Goal: Task Accomplishment & Management: Manage account settings

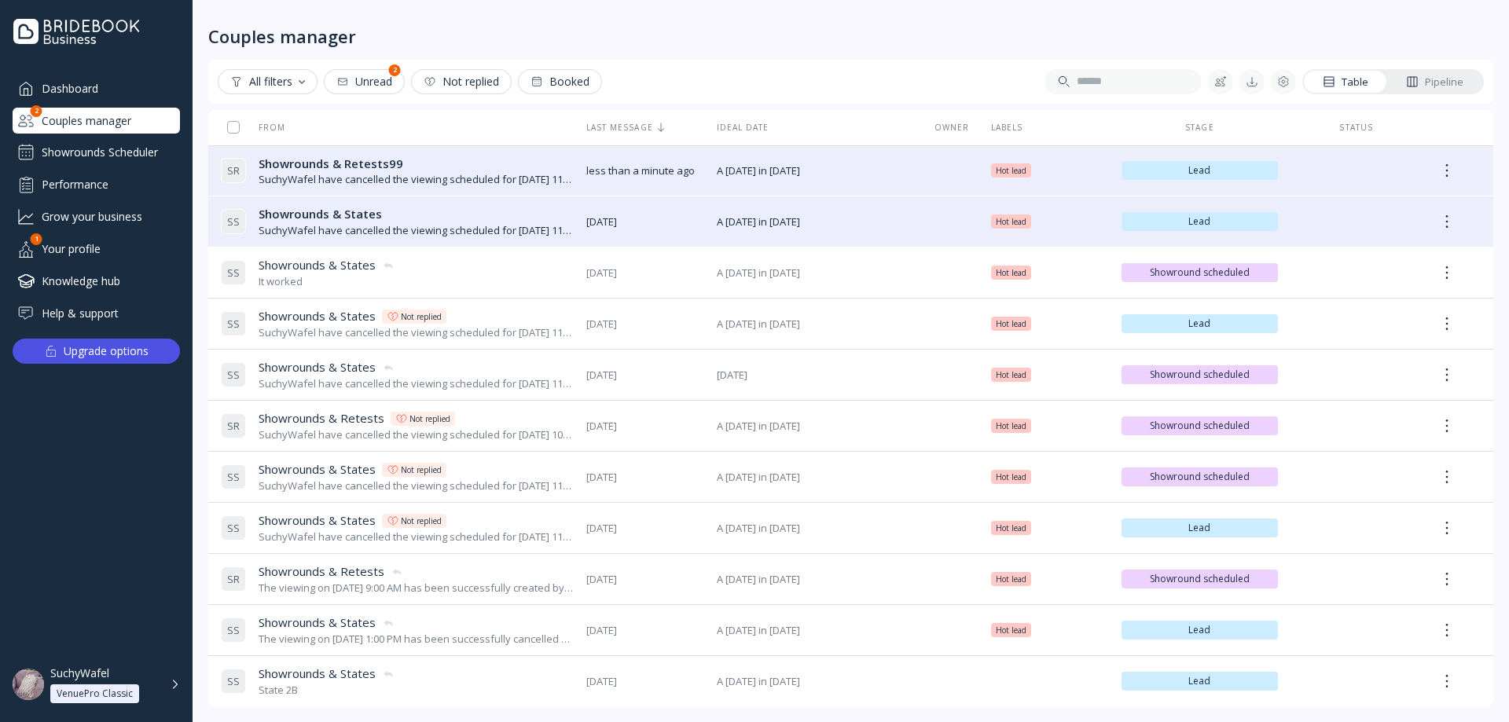
click at [123, 140] on div "Showrounds Scheduler" at bounding box center [96, 152] width 167 height 25
click at [105, 152] on div "Showrounds Scheduler" at bounding box center [96, 152] width 167 height 25
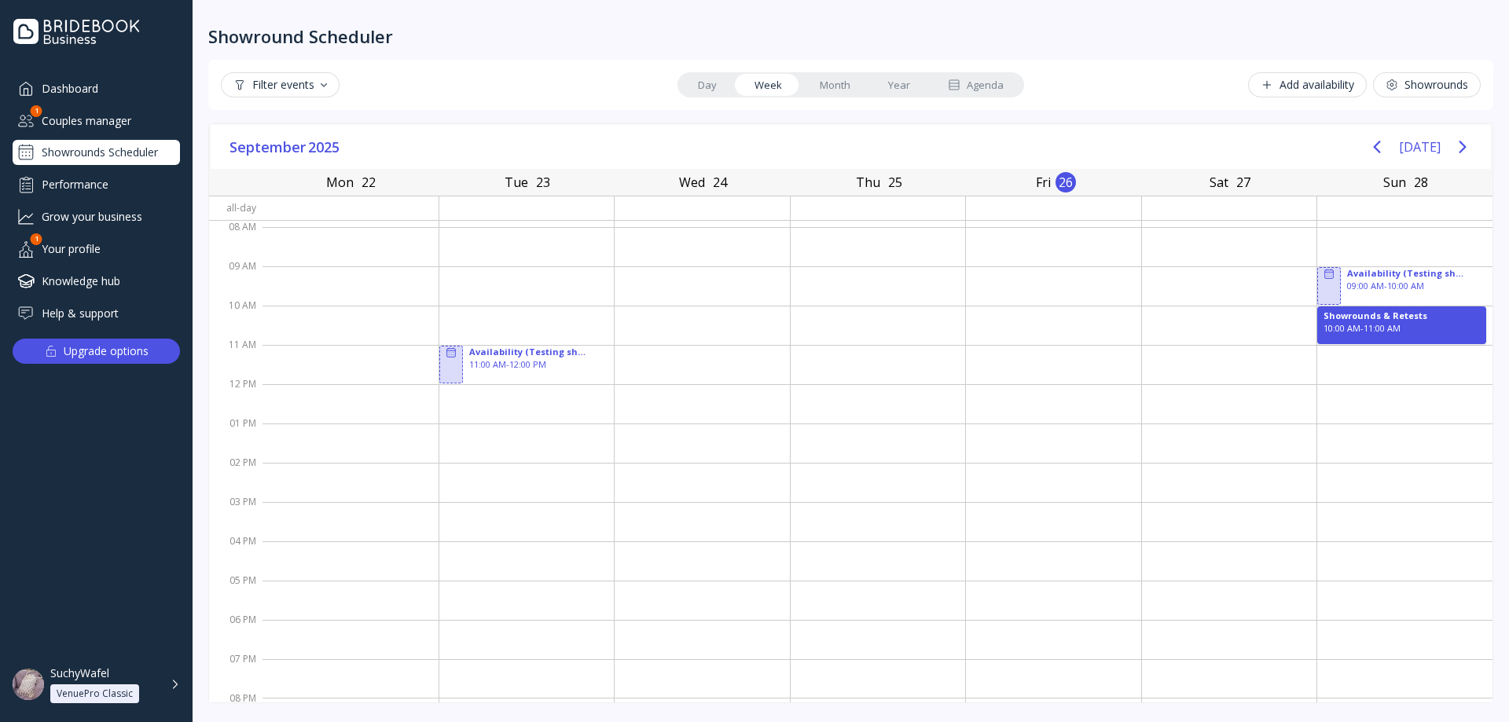
click at [1006, 64] on div "Filter events Day Week Month Year Agenda Add availability Showrounds" at bounding box center [850, 85] width 1285 height 50
click at [1006, 79] on link "Agenda" at bounding box center [976, 85] width 94 height 22
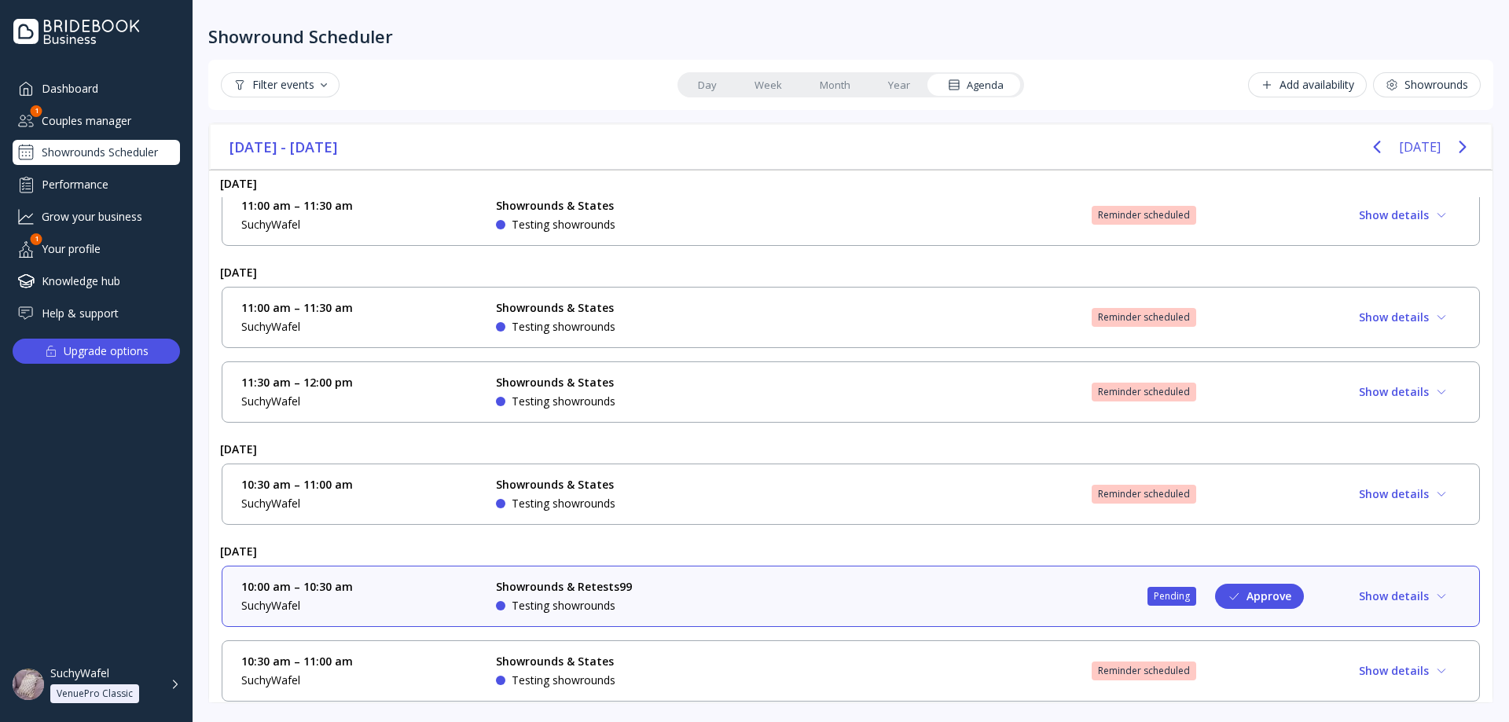
scroll to position [242, 0]
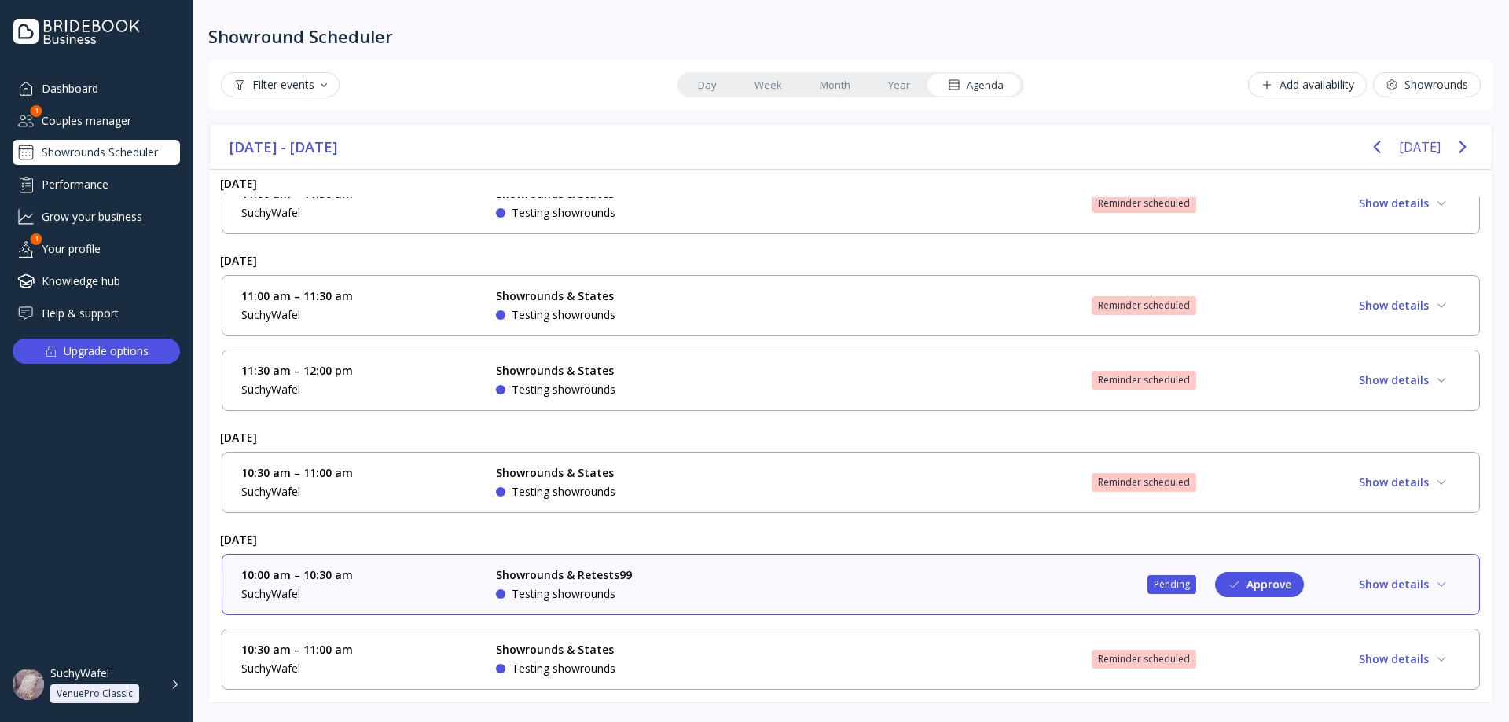
click at [668, 662] on div "Showrounds & States Testing showrounds" at bounding box center [614, 659] width 236 height 35
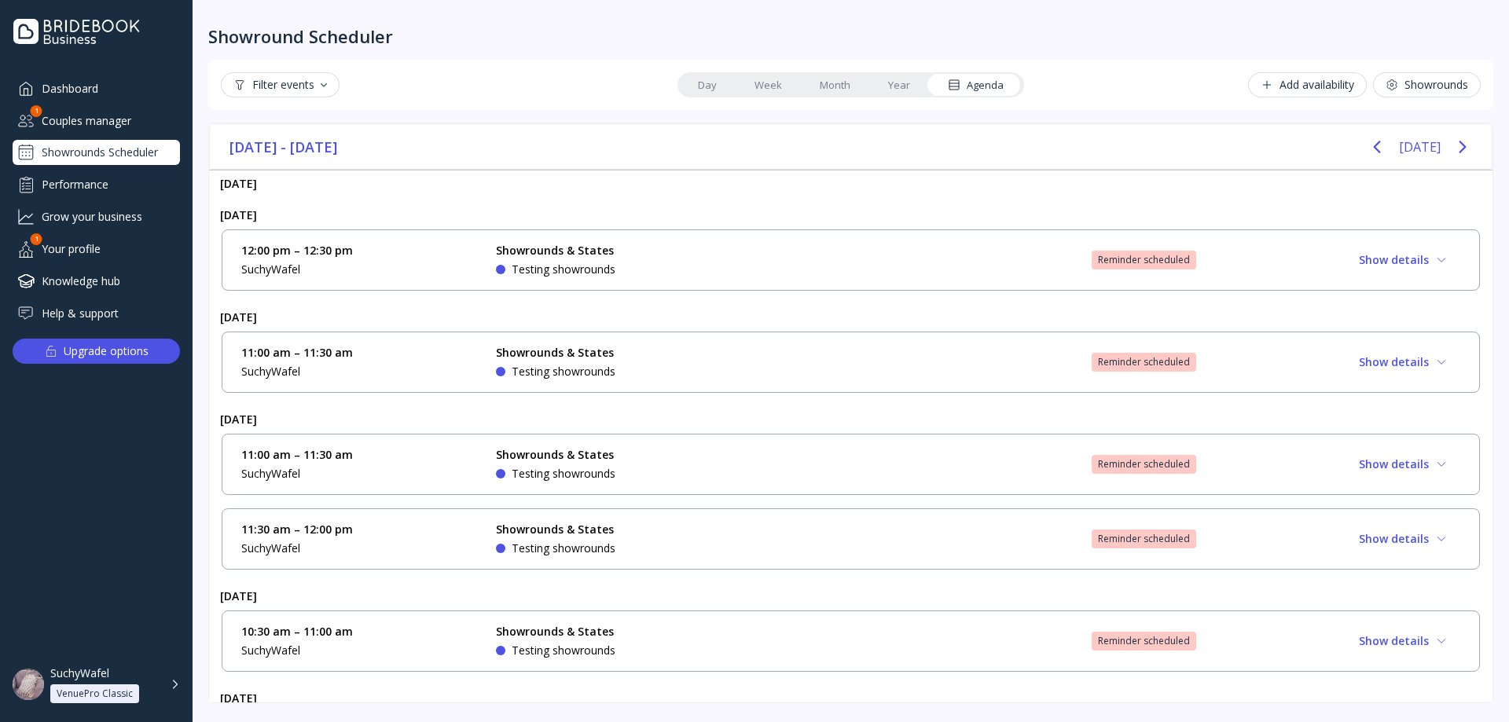
click at [637, 455] on div "Showrounds & States Testing showrounds" at bounding box center [614, 464] width 236 height 35
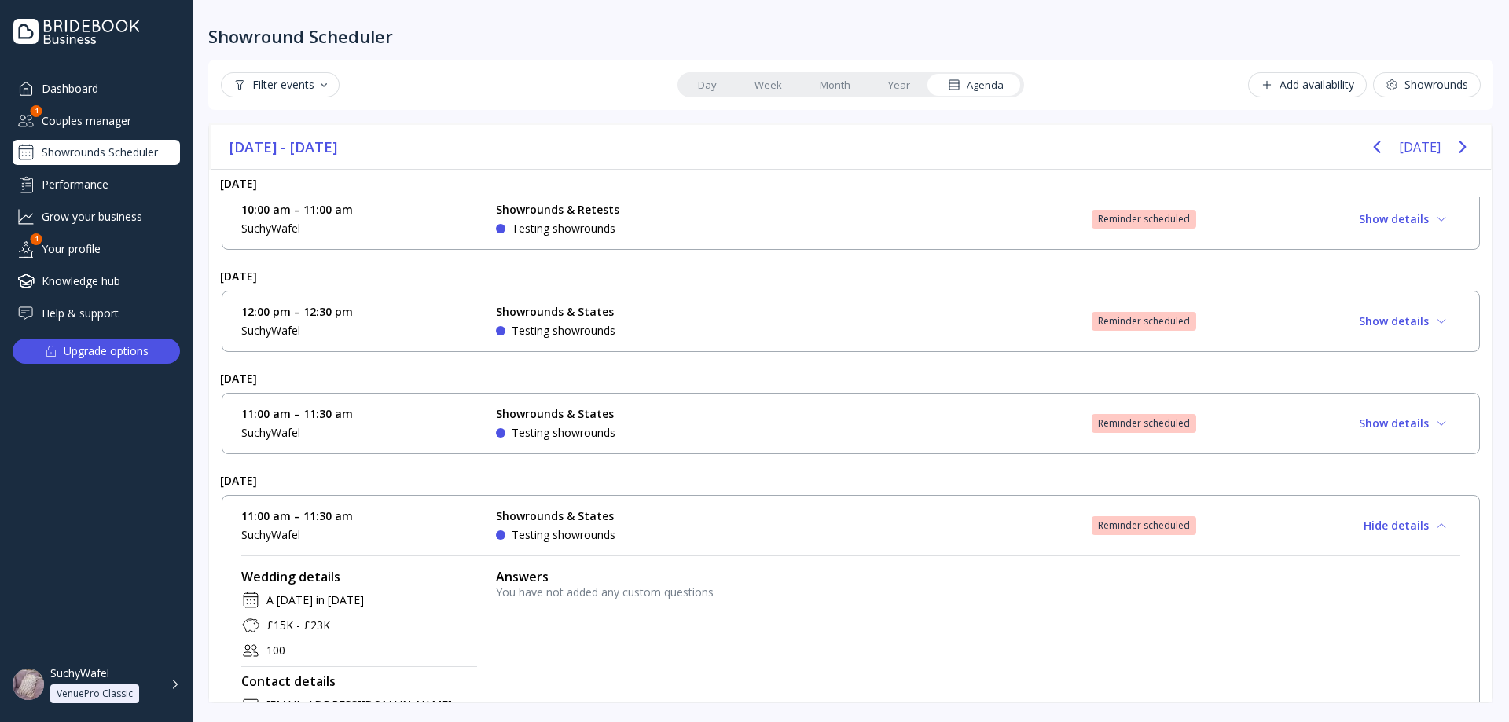
scroll to position [0, 0]
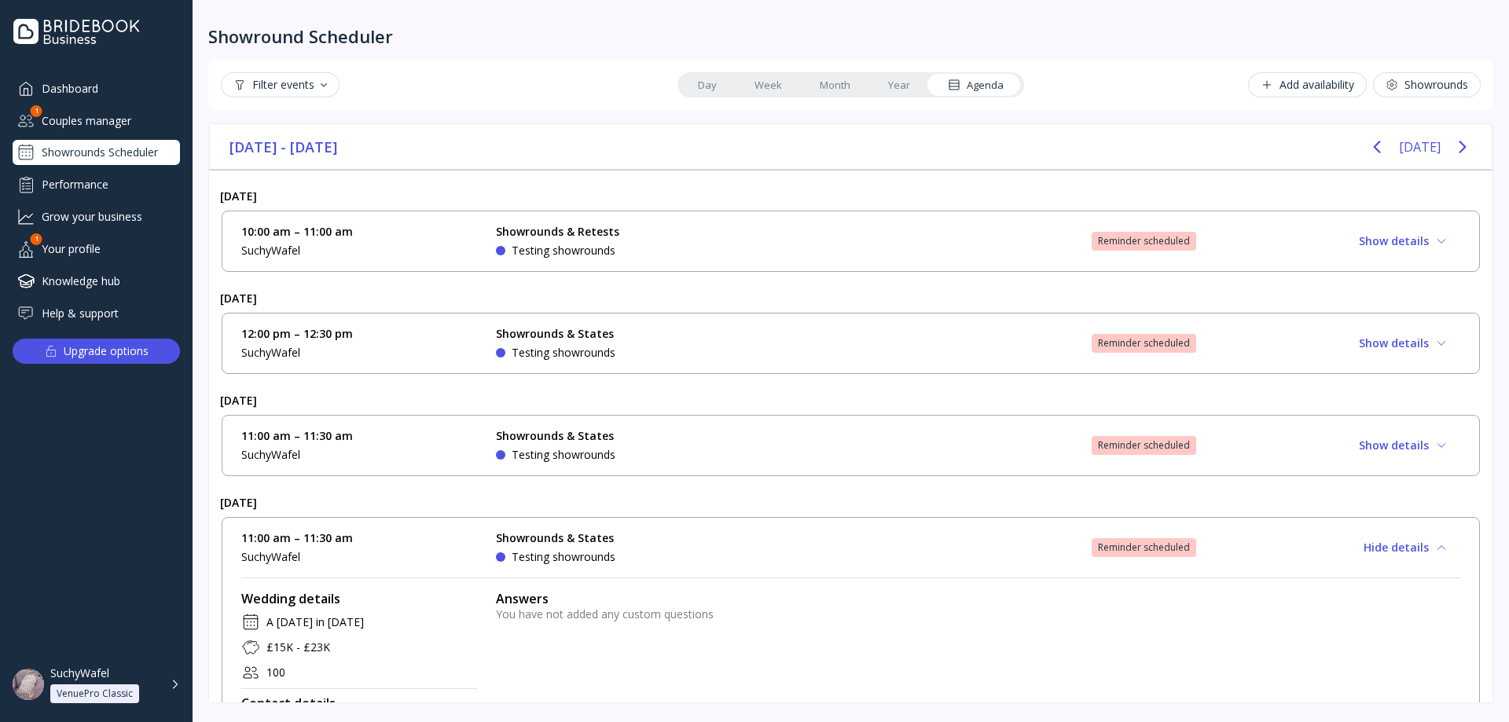
click at [767, 325] on div "12:00 pm – 12:30 pm SuchyWafel Showrounds & States Testing showrounds Reminder …" at bounding box center [851, 343] width 1258 height 61
click at [734, 360] on div "12:00 pm – 12:30 pm SuchyWafel Showrounds & States Testing showrounds Reminder …" at bounding box center [850, 343] width 1219 height 35
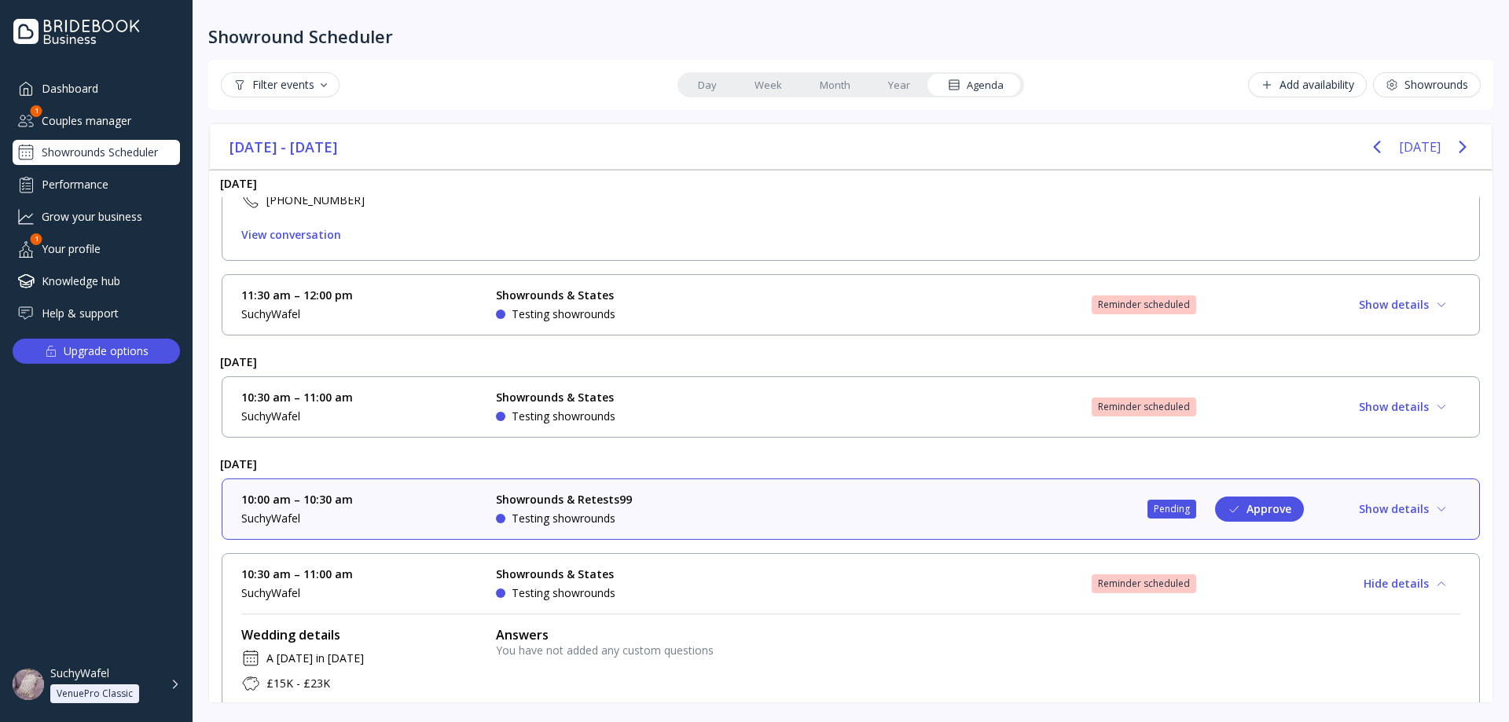
click at [1032, 504] on div "10:00 am – 10:30 am SuchyWafel Showrounds & Retests99 Testing showrounds Pendin…" at bounding box center [850, 509] width 1219 height 35
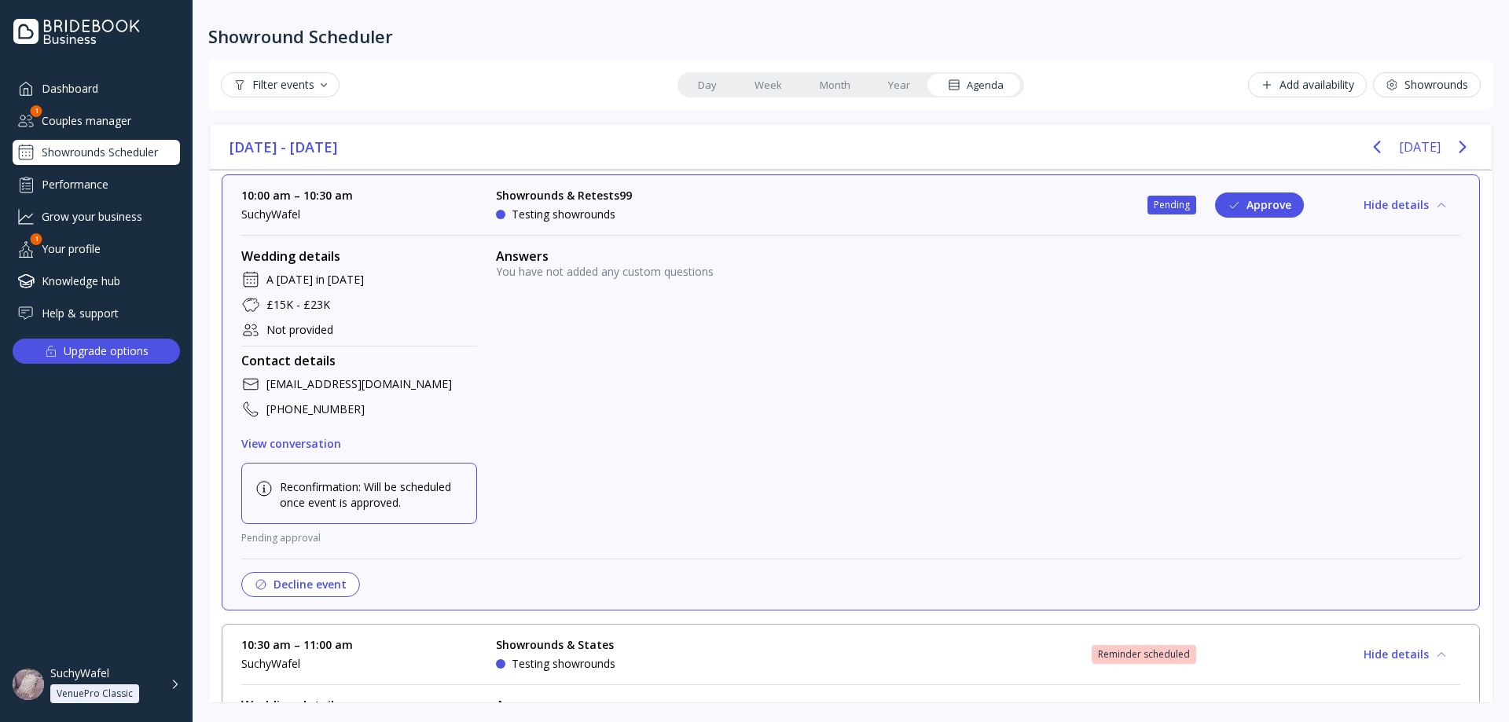
scroll to position [1100, 0]
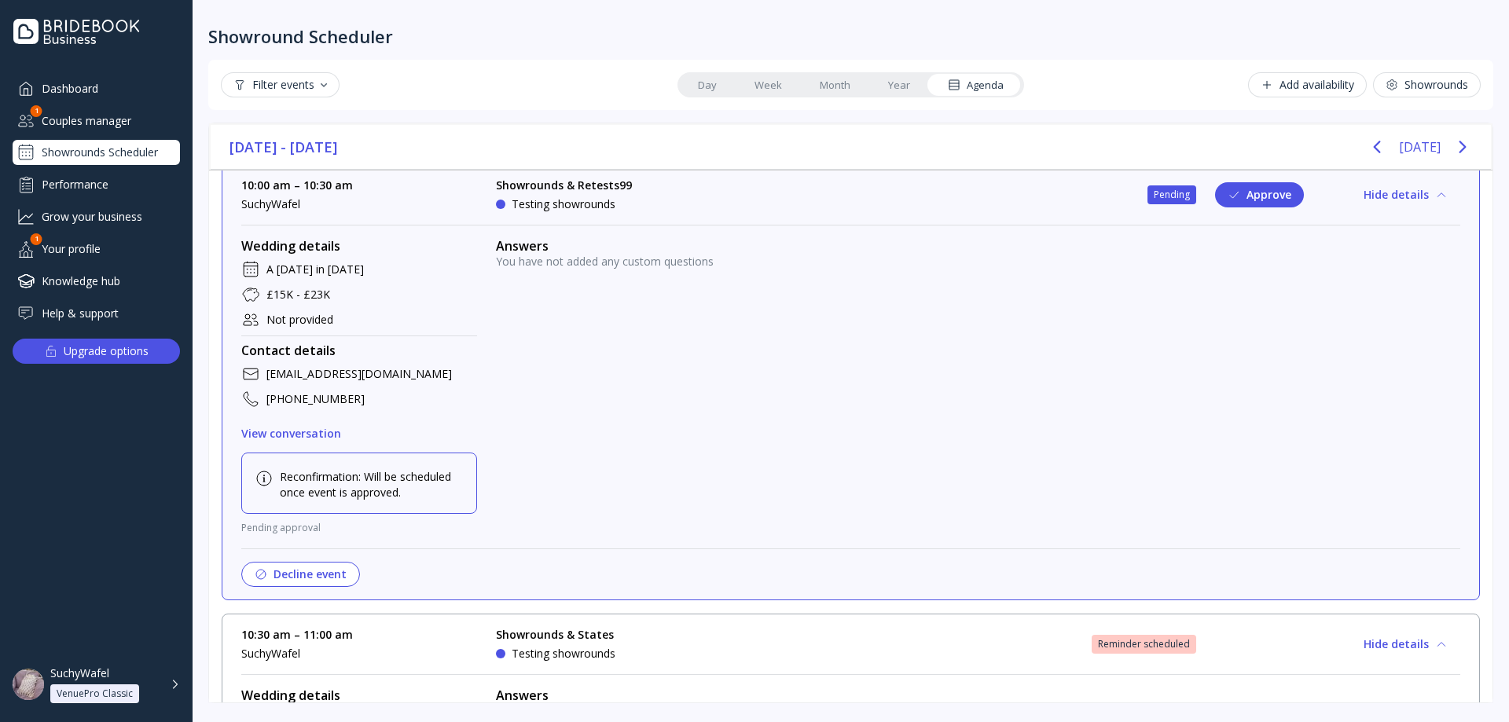
click at [328, 563] on button "Decline event" at bounding box center [300, 574] width 119 height 25
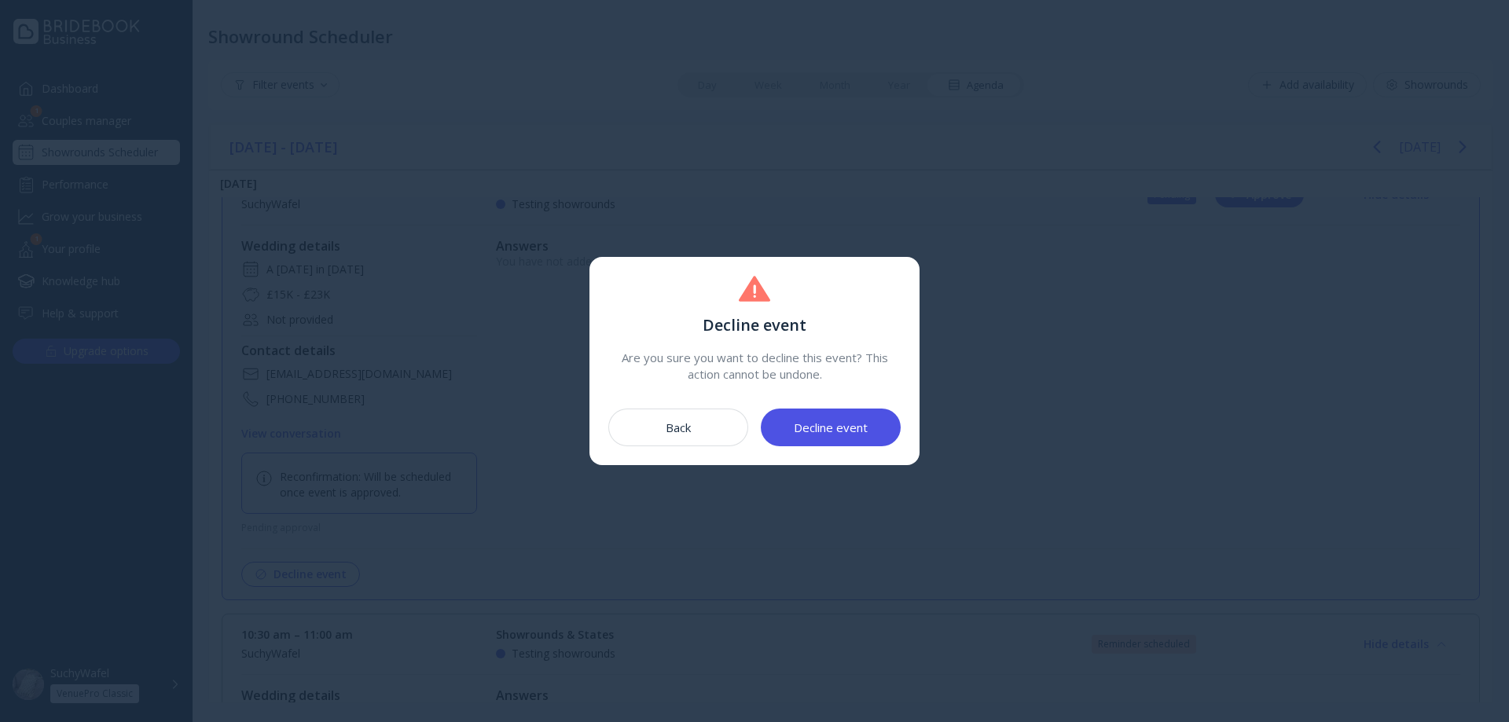
click at [809, 422] on div "Decline event" at bounding box center [831, 427] width 74 height 13
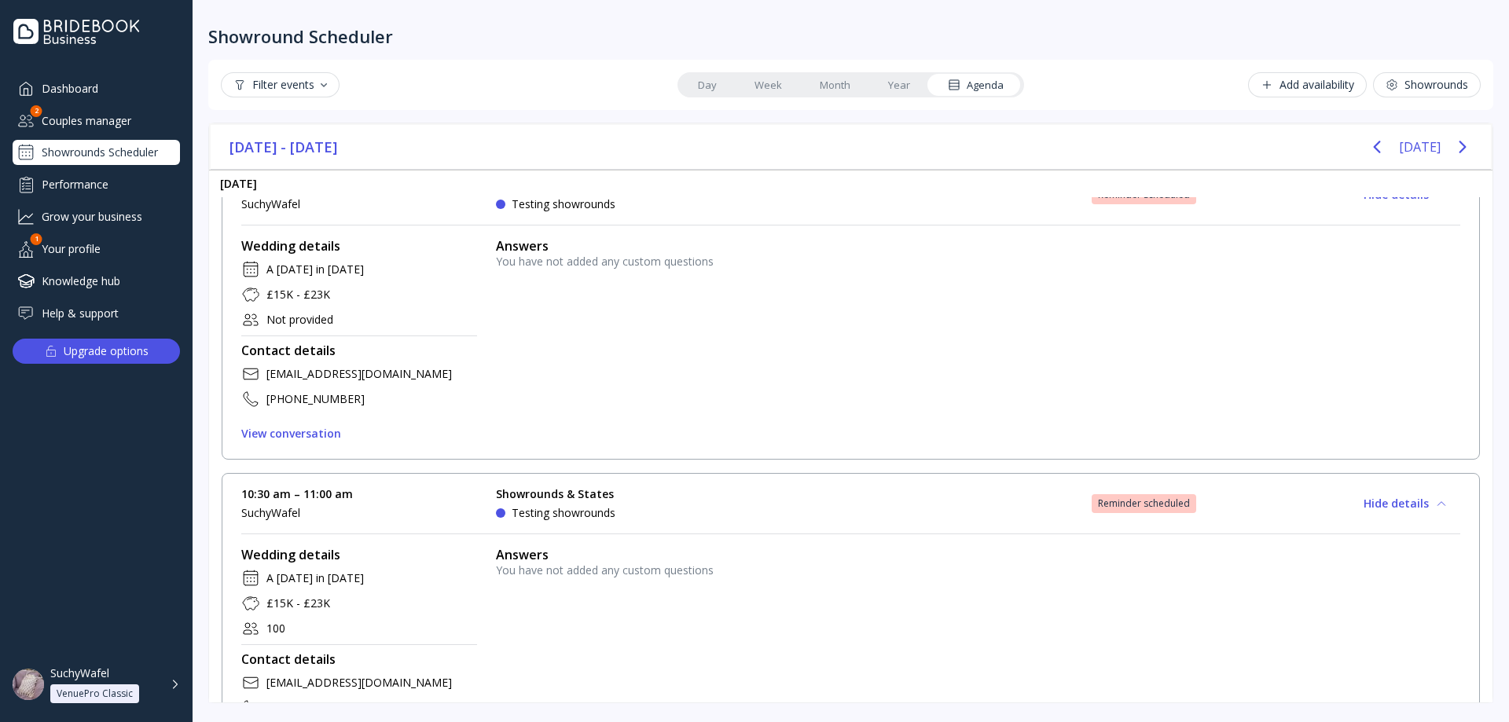
click at [73, 128] on div "Couples manager" at bounding box center [96, 121] width 167 height 26
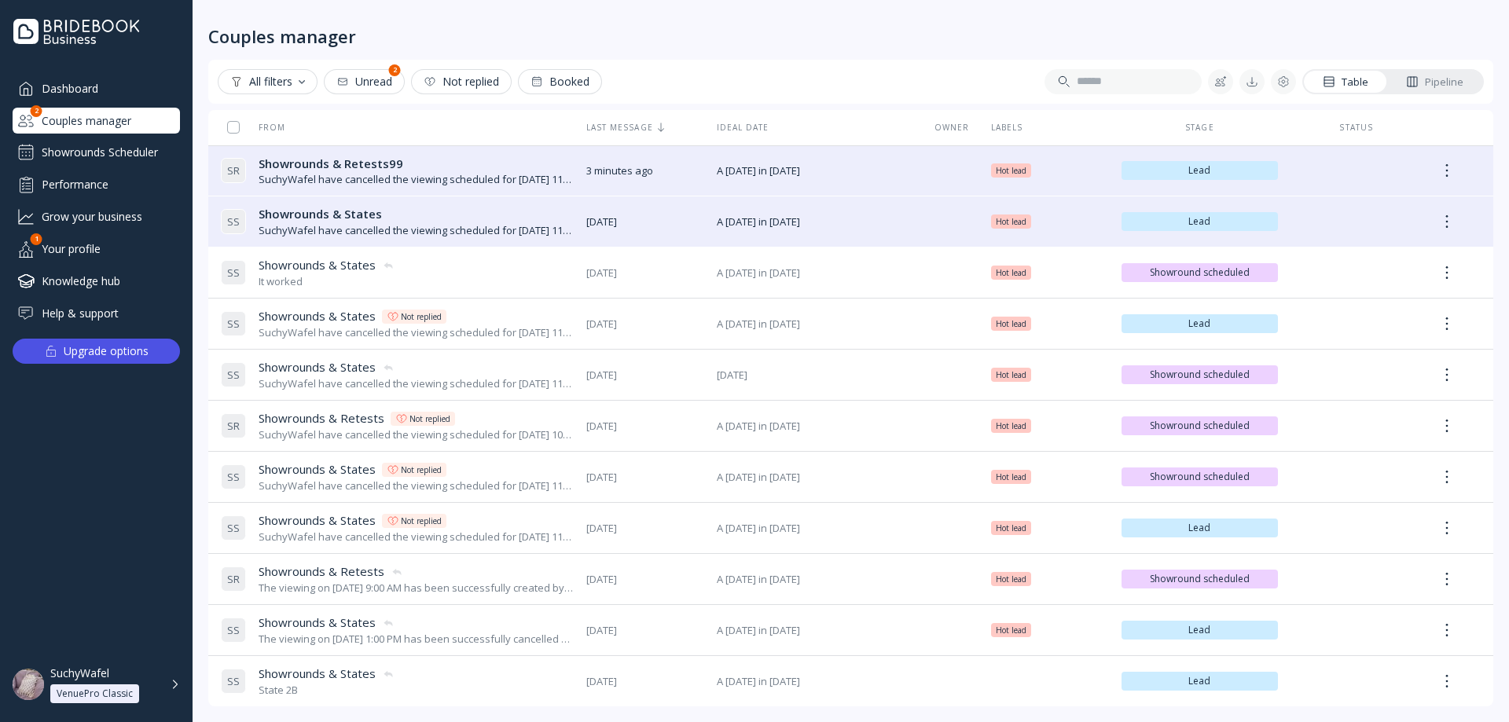
click at [89, 153] on div "Showrounds Scheduler" at bounding box center [96, 152] width 167 height 25
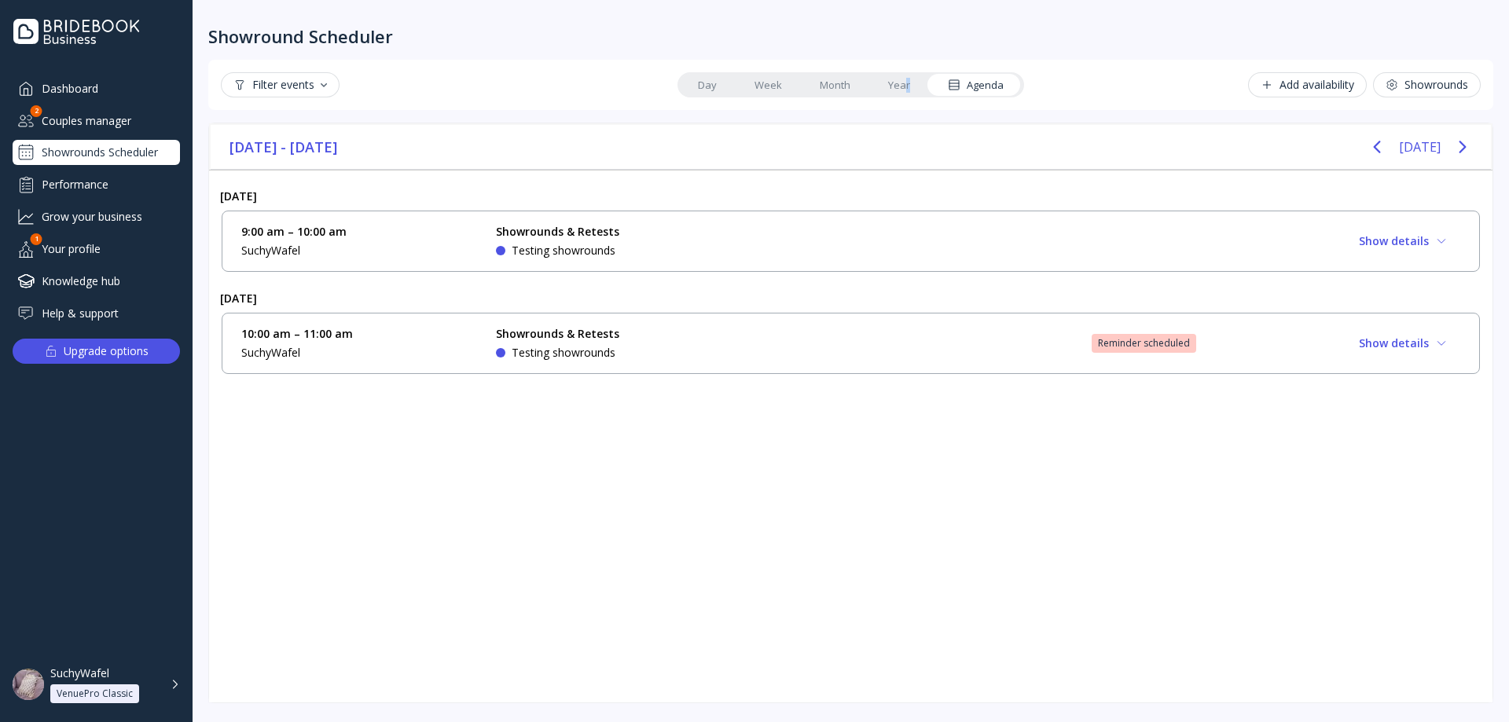
click at [908, 77] on link "Year" at bounding box center [899, 85] width 60 height 22
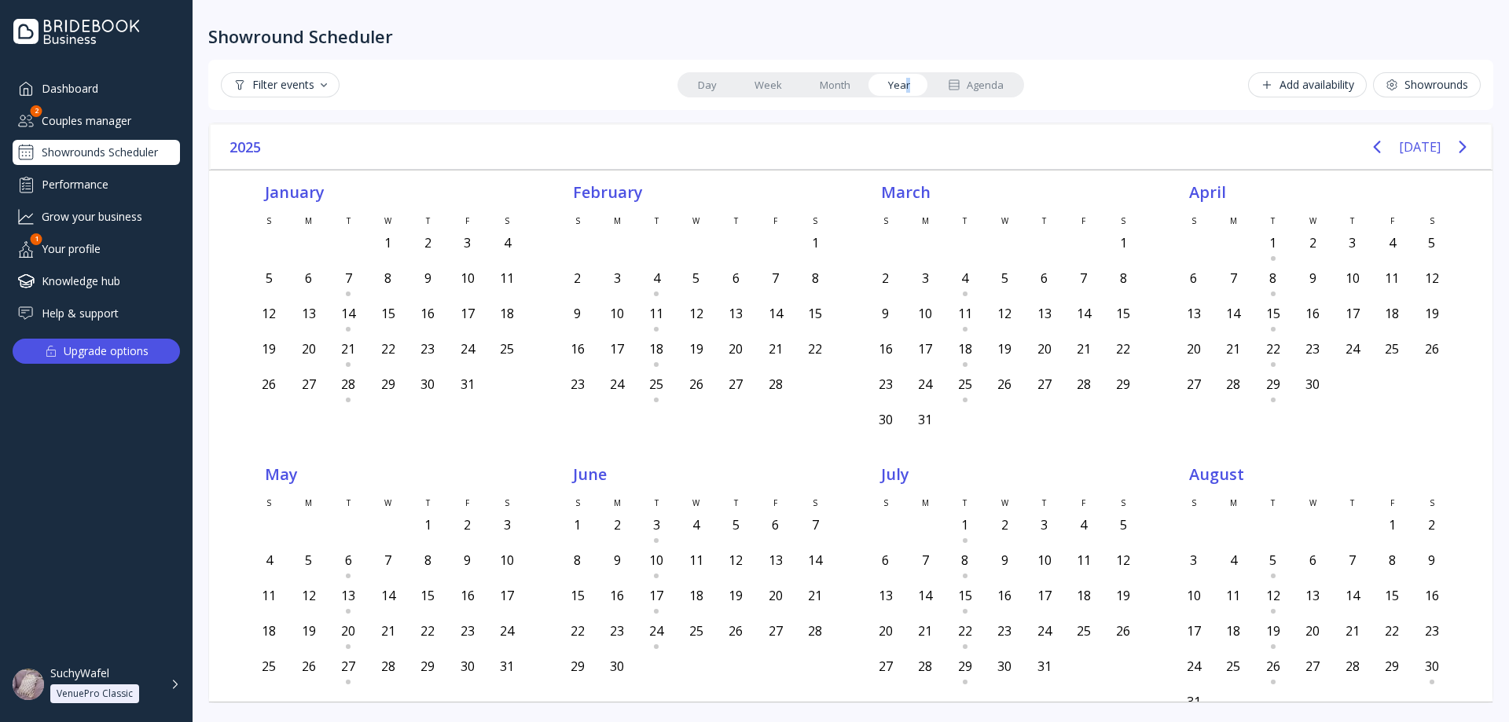
click at [907, 85] on link "Year" at bounding box center [899, 85] width 60 height 22
click at [1487, 154] on div "Showround Scheduler Filter events Day Week Month Year Agenda Add availability S…" at bounding box center [851, 361] width 1316 height 722
click at [185, 26] on div "Dashboard Couples manager 2 Showrounds Scheduler Performance Grow your business…" at bounding box center [96, 361] width 193 height 722
click at [196, 493] on div "Showround Scheduler Filter events Day Week Month Year Agenda Add availability S…" at bounding box center [851, 361] width 1316 height 722
click at [215, 509] on div "January S M T W T F S 29 30 [DATE] 1 2 3 4 5 6 7 8 9 10 11 12 13 14 15 16 17 18…" at bounding box center [850, 436] width 1284 height 532
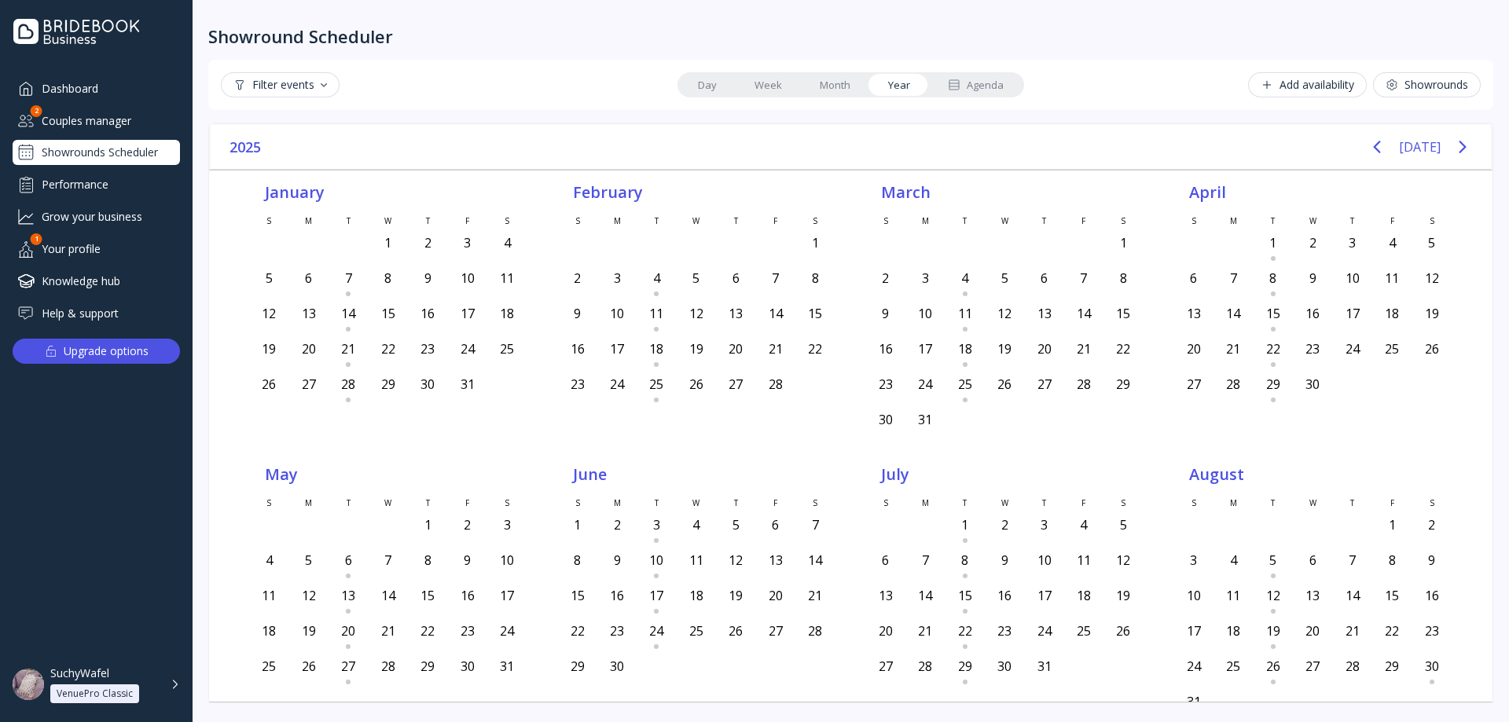
click at [215, 509] on div "January S M T W T F S 29 30 [DATE] 1 2 3 4 5 6 7 8 9 10 11 12 13 14 15 16 17 18…" at bounding box center [850, 436] width 1284 height 532
click at [743, 137] on div "2025 [DATE]" at bounding box center [851, 147] width 1280 height 45
click at [805, 135] on div "2025 [DATE]" at bounding box center [851, 147] width 1280 height 45
click at [1436, 83] on div "Showrounds" at bounding box center [1426, 85] width 83 height 13
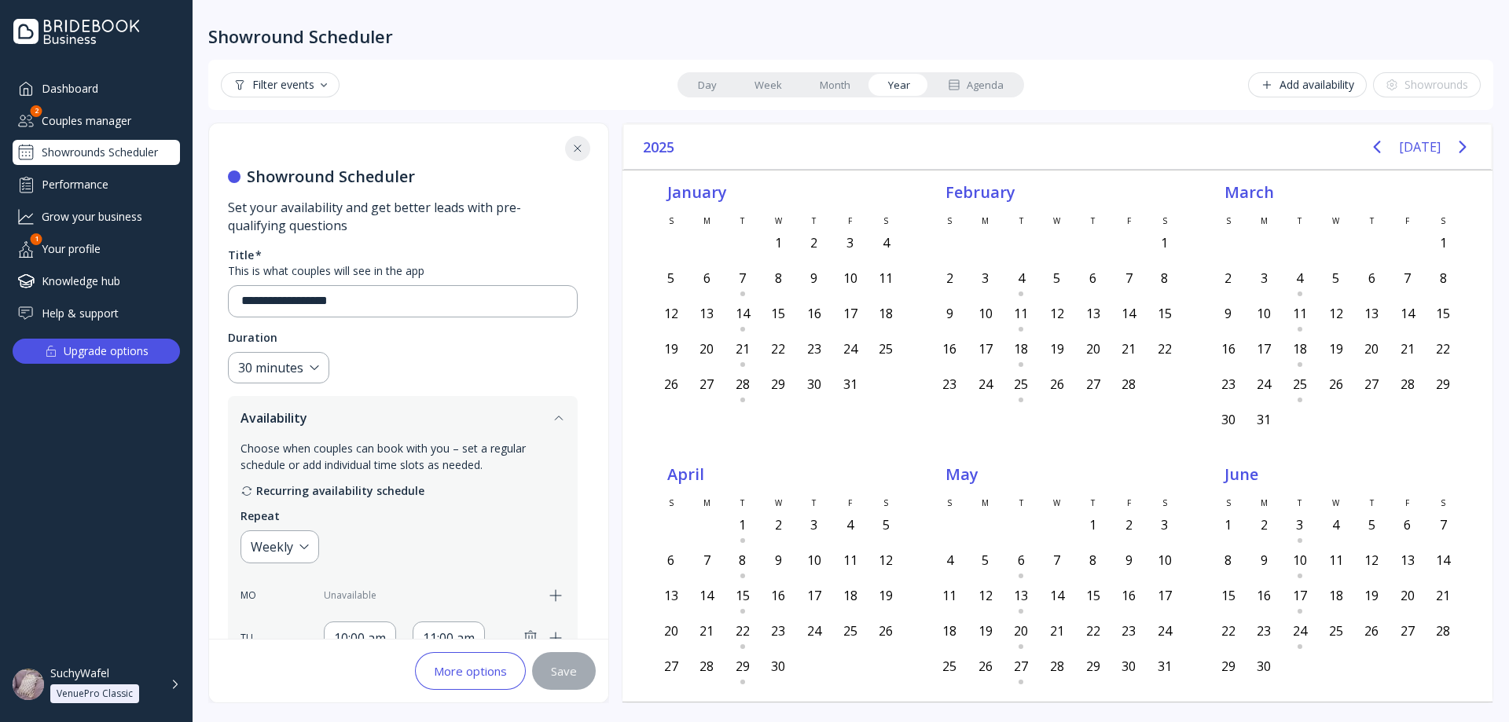
click at [620, 218] on div "**********" at bounding box center [850, 413] width 1285 height 581
click at [623, 223] on div "2025 [DATE] January S M T W T F S 29 30 [DATE] 1 2 3 4 5 6 7 8 9 10 11 12 13 14…" at bounding box center [1057, 413] width 871 height 581
click at [625, 223] on div "January S M T W T F S 29 30 [DATE] 1 2 3 4 5 6 7 8 9 10 11 12 13 14 15 16 17 18…" at bounding box center [1057, 436] width 871 height 532
click at [625, 382] on div "January S M T W T F S 29 30 [DATE] 1 2 3 4 5 6 7 8 9 10 11 12 13 14 15 16 17 18…" at bounding box center [1057, 436] width 871 height 532
click at [625, 380] on div "January S M T W T F S 29 30 [DATE] 1 2 3 4 5 6 7 8 9 10 11 12 13 14 15 16 17 18…" at bounding box center [1057, 436] width 871 height 532
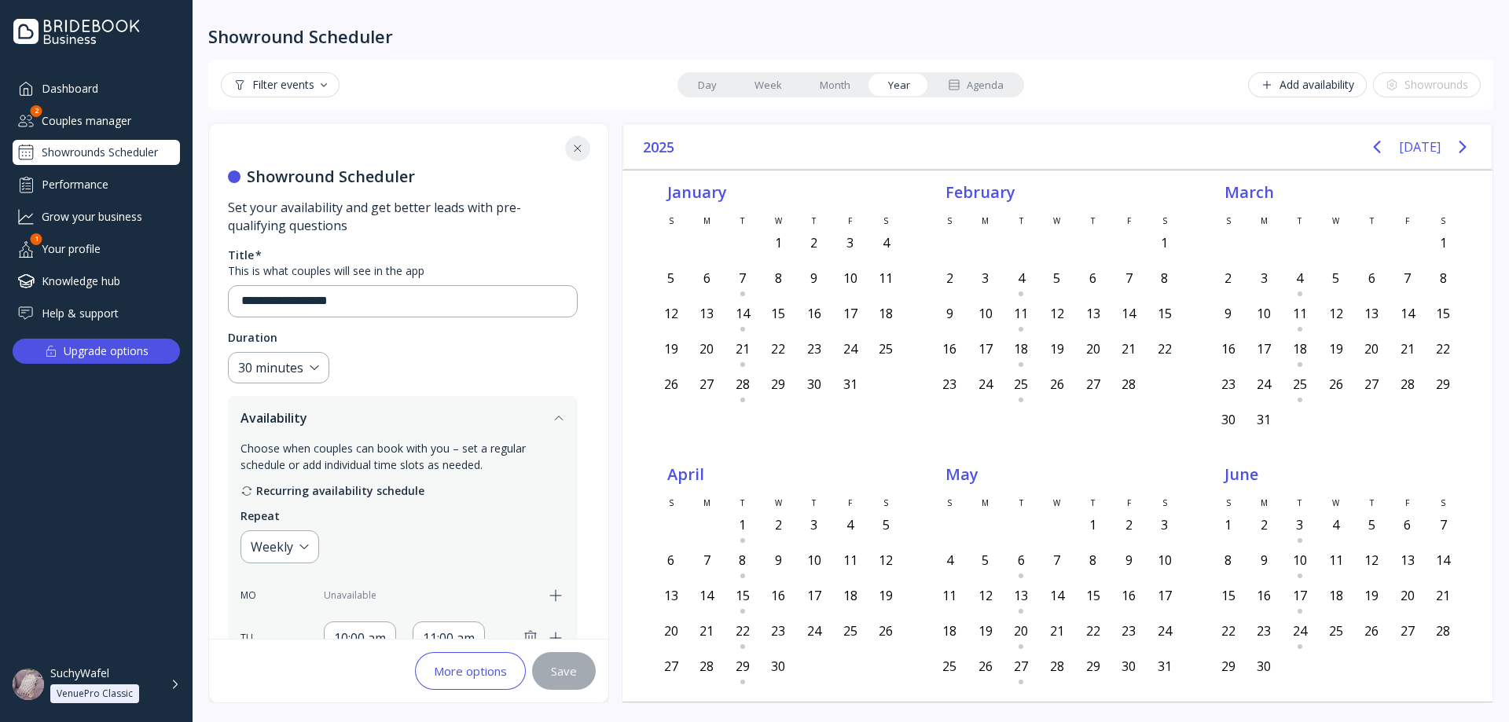
click at [1287, 42] on div "Showround Scheduler" at bounding box center [850, 23] width 1285 height 47
click at [853, 84] on link "Month" at bounding box center [835, 85] width 68 height 22
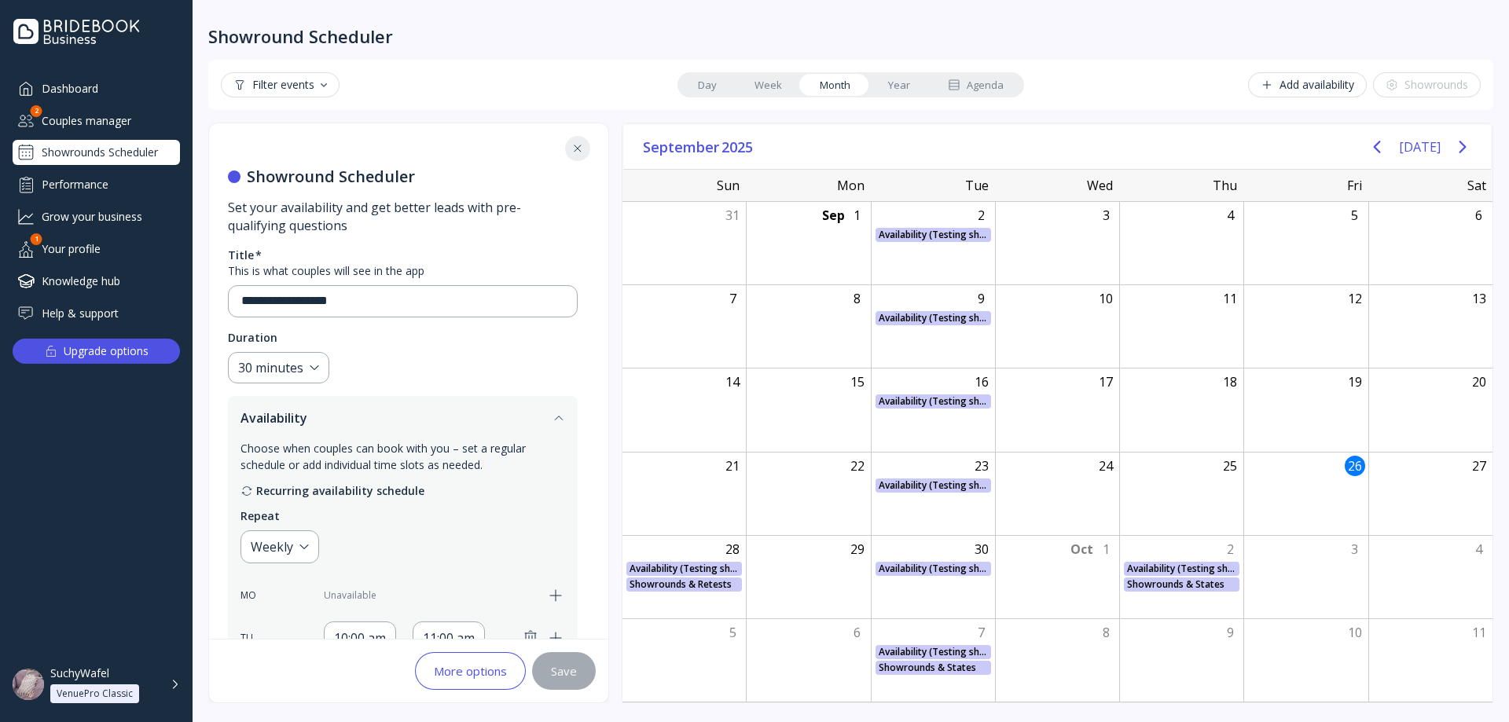
click at [770, 90] on link "Week" at bounding box center [767, 85] width 65 height 22
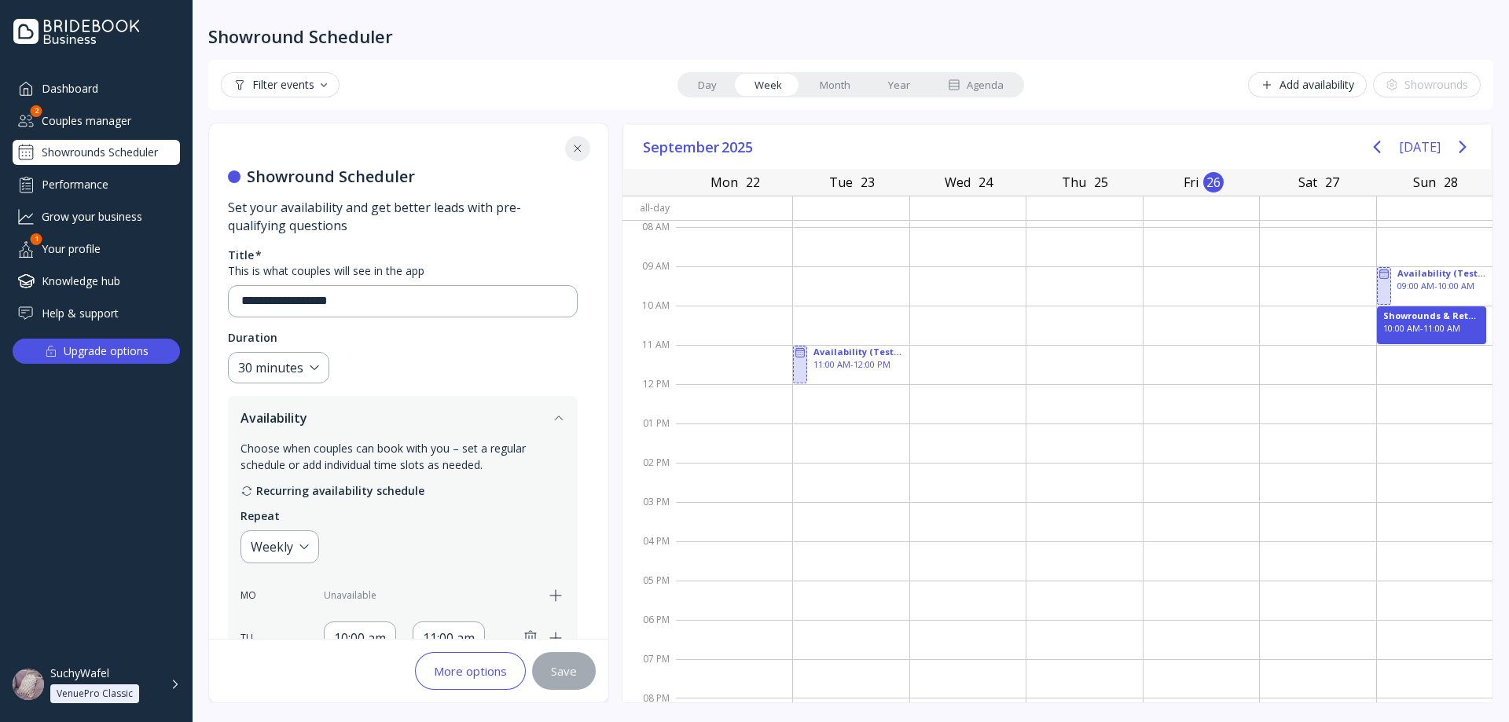
click at [715, 89] on link "Day" at bounding box center [707, 85] width 57 height 22
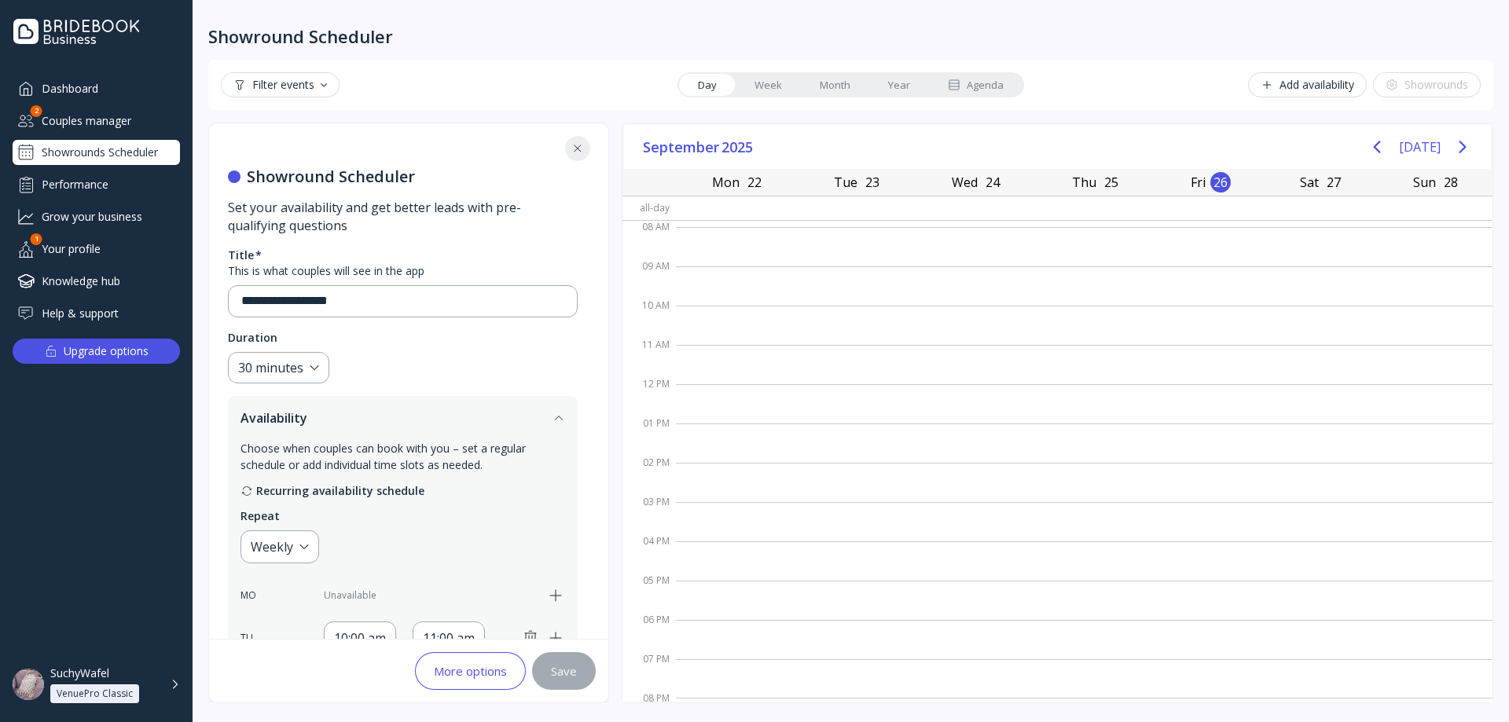
click at [763, 89] on link "Week" at bounding box center [767, 85] width 65 height 22
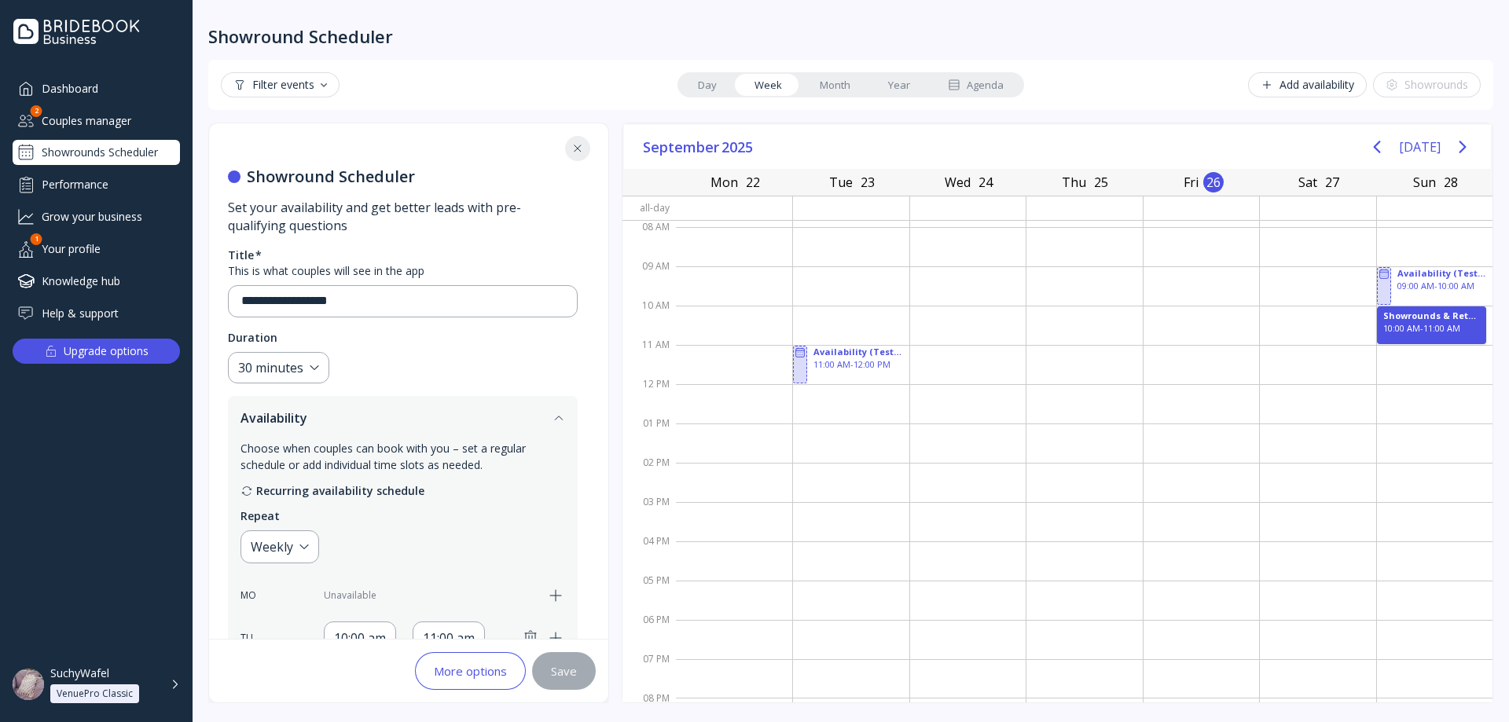
click at [822, 83] on link "Month" at bounding box center [835, 85] width 68 height 22
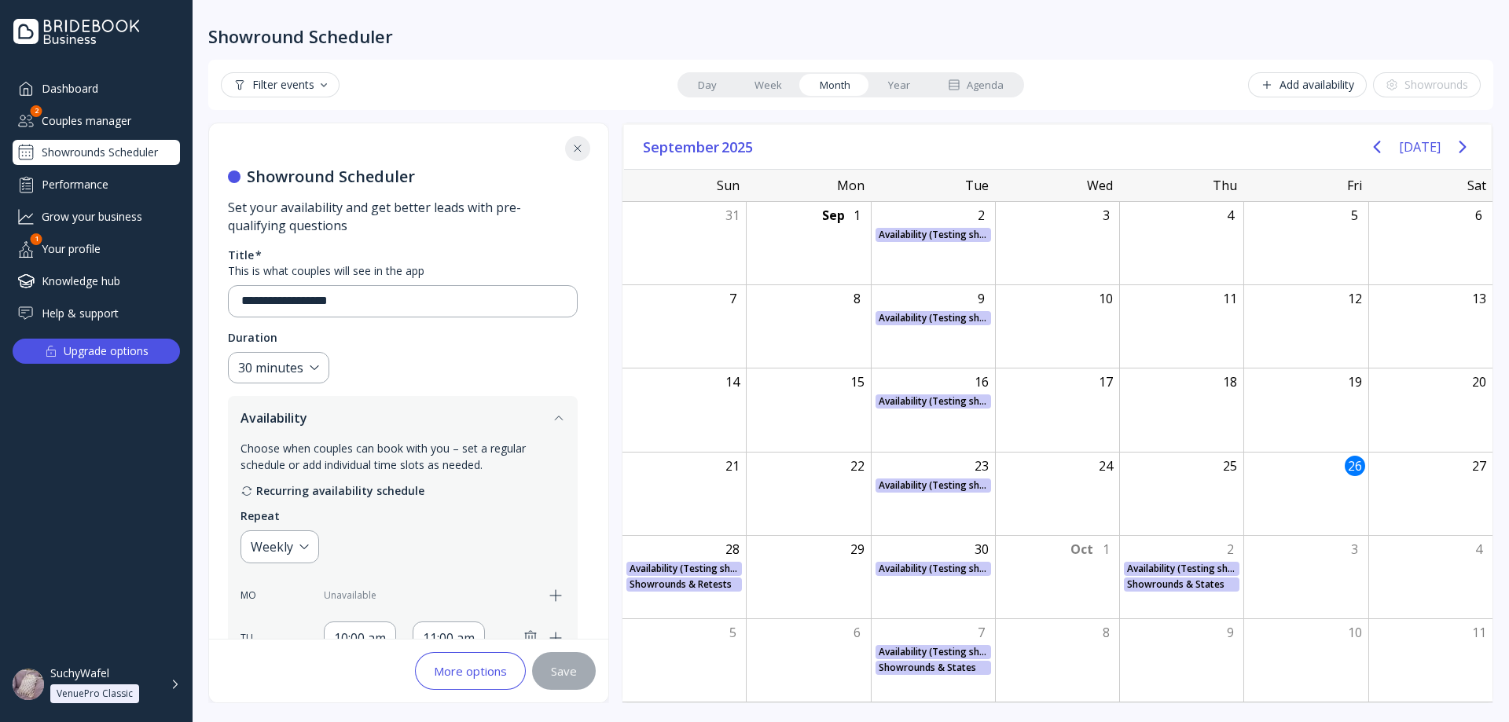
click at [886, 75] on link "Year" at bounding box center [899, 85] width 60 height 22
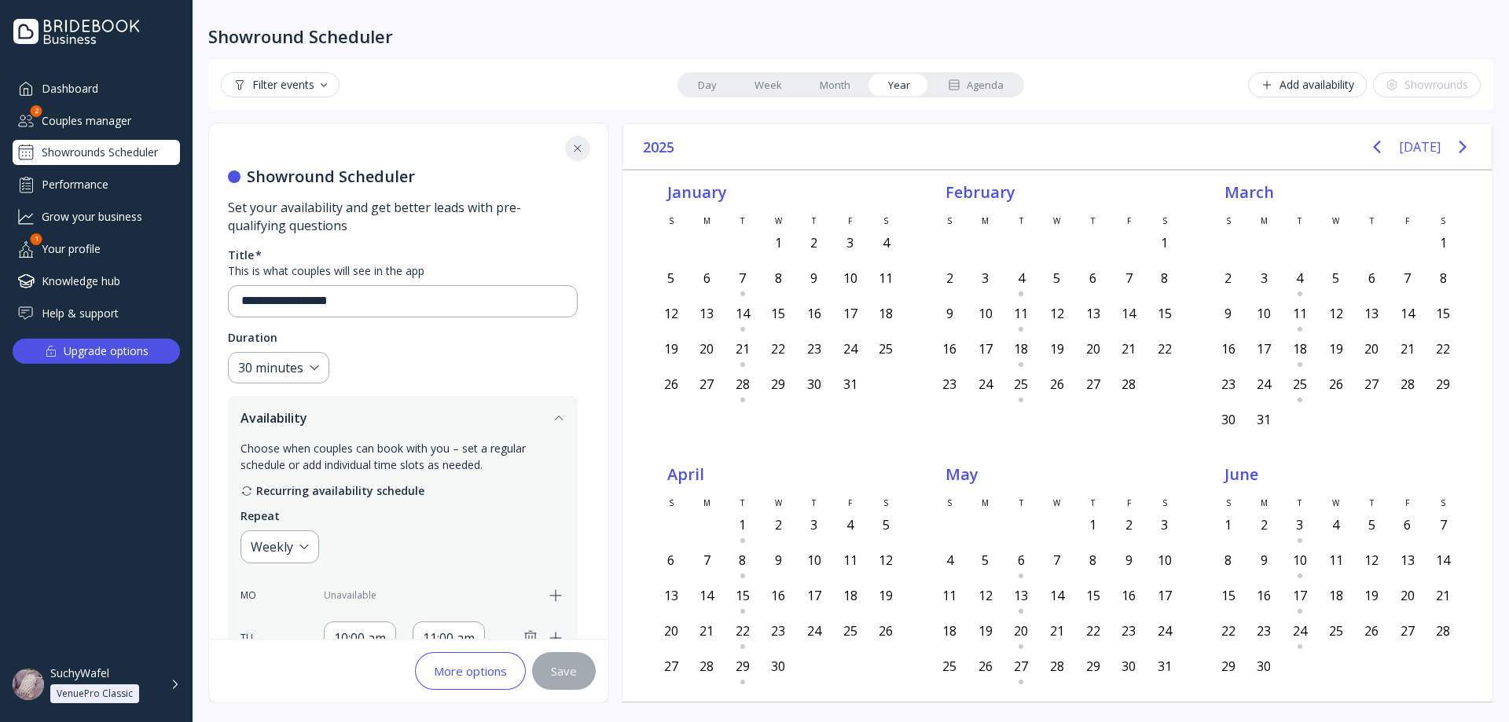
click at [576, 149] on icon at bounding box center [577, 148] width 13 height 13
